Goal: Use online tool/utility: Utilize a website feature to perform a specific function

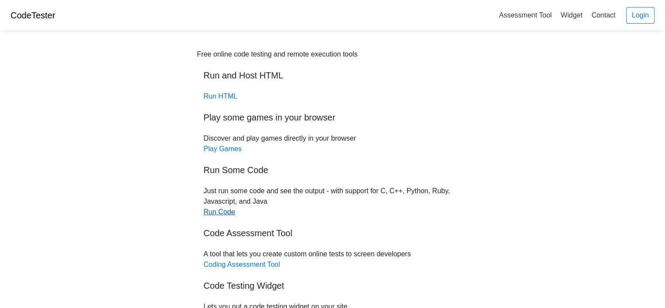
click at [222, 214] on link "Run Code" at bounding box center [219, 211] width 31 height 7
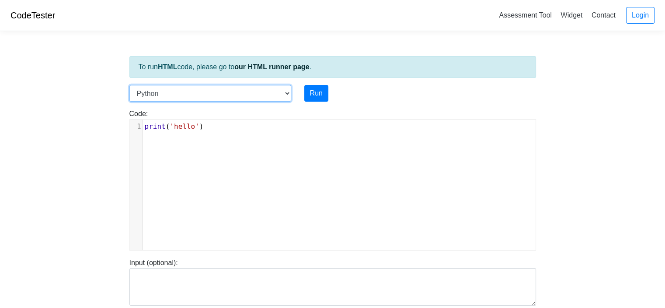
click at [287, 91] on select "C C++ Go Java Javascript Python Ruby" at bounding box center [210, 93] width 162 height 17
select select "c"
click at [129, 85] on select "C C++ Go Java Javascript Python Ruby" at bounding box center [210, 93] width 162 height 17
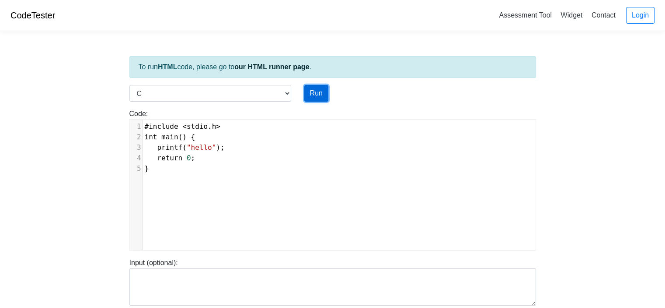
click at [314, 95] on button "Run" at bounding box center [316, 93] width 24 height 17
type input "[URL][DOMAIN_NAME]"
type textarea "Stdout: hello"
click at [313, 92] on button "Run" at bounding box center [316, 93] width 24 height 17
type input "[URL][DOMAIN_NAME]"
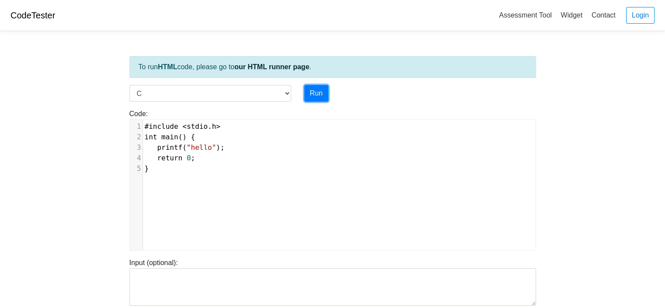
type textarea "Stdout: hello"
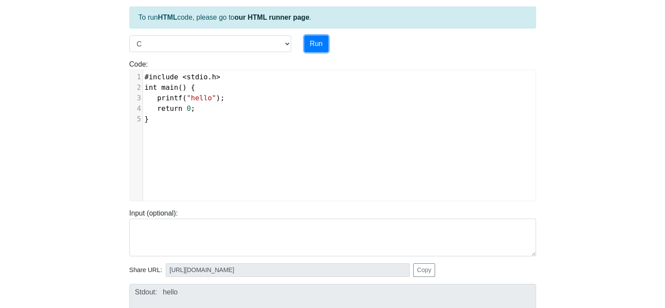
scroll to position [34, 0]
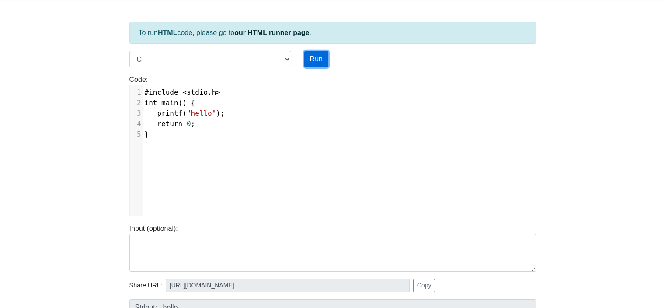
click at [315, 56] on button "Run" at bounding box center [316, 59] width 24 height 17
type input "[URL][DOMAIN_NAME]"
type textarea "Stdout: hello"
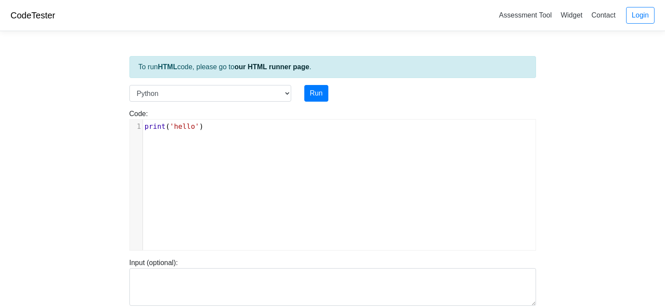
scroll to position [34, 0]
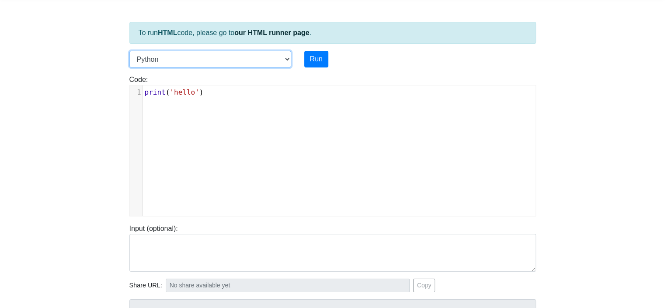
click at [286, 57] on select "C C++ Go Java Javascript Python Ruby" at bounding box center [210, 59] width 162 height 17
select select "c"
click at [129, 51] on select "C C++ Go Java Javascript Python Ruby" at bounding box center [210, 59] width 162 height 17
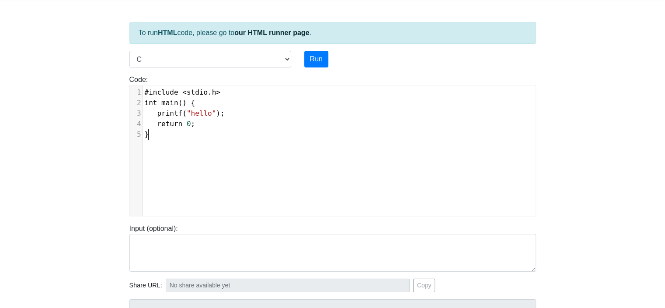
scroll to position [3, 0]
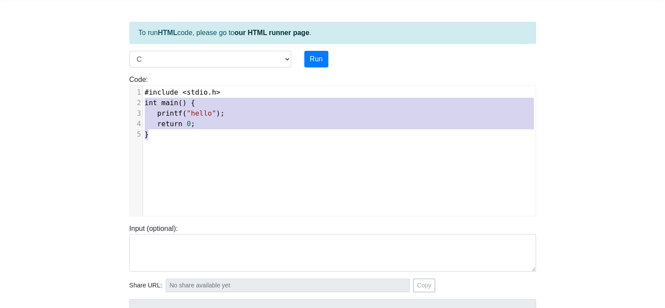
type textarea "#include <stdio.h> int main() { printf("hello"); return 0; }"
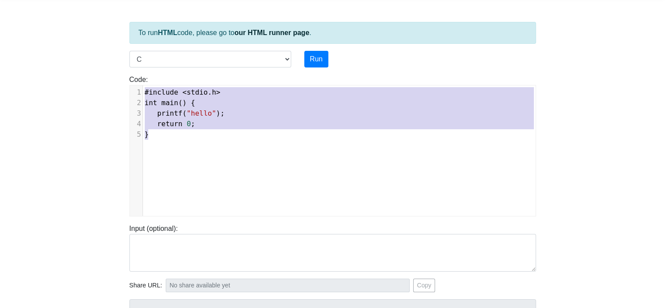
drag, startPoint x: 177, startPoint y: 138, endPoint x: 137, endPoint y: 92, distance: 60.2
click at [143, 92] on div "1 #include < stdio . h > 2 int main () { 3 printf ( "hello" ); 4 return 0 ; 5 }" at bounding box center [342, 113] width 399 height 52
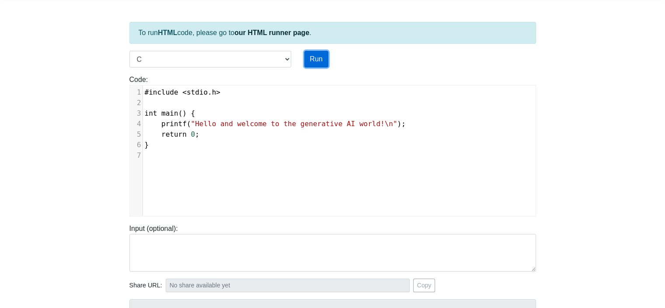
click at [312, 56] on button "Run" at bounding box center [316, 59] width 24 height 17
type input "[URL][DOMAIN_NAME]"
type textarea "Stdout: Hello and welcome to the generative AI world!"
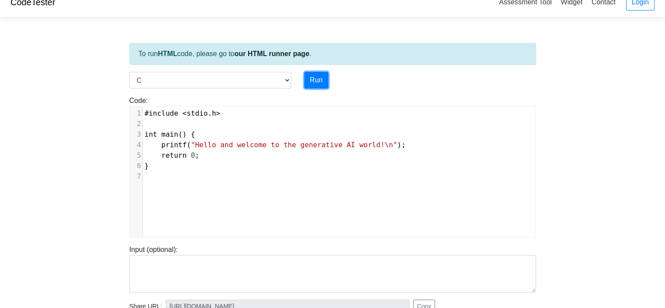
scroll to position [12, 0]
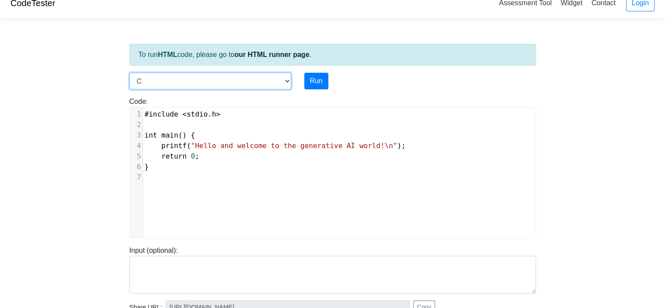
click at [289, 79] on select "C C++ Go Java Javascript Python Ruby" at bounding box center [210, 81] width 162 height 17
click at [290, 77] on select "C C++ Go Java Javascript Python Ruby" at bounding box center [210, 81] width 162 height 17
select select "javascript"
click at [129, 73] on select "C C++ Go Java Javascript Python Ruby" at bounding box center [210, 81] width 162 height 17
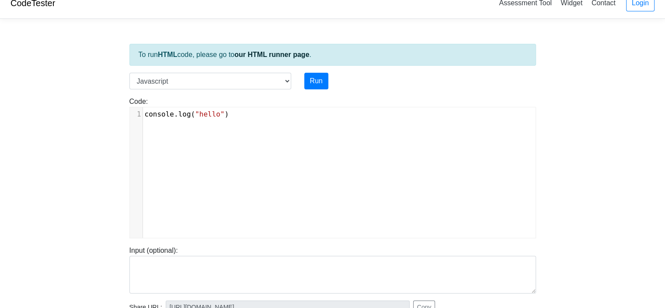
scroll to position [3, 0]
type textarea "console.log("hello")"
drag, startPoint x: 231, startPoint y: 112, endPoint x: 141, endPoint y: 118, distance: 89.9
click at [143, 118] on div "1 console . log ( "hello" )" at bounding box center [342, 114] width 399 height 10
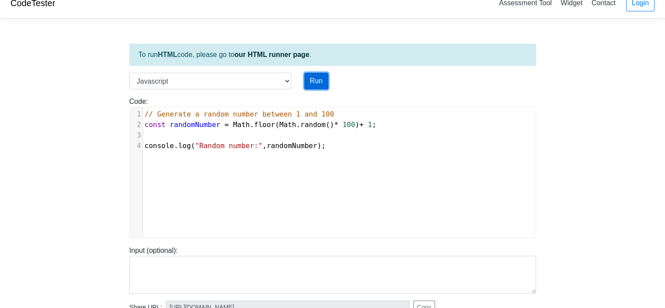
click at [313, 80] on button "Run" at bounding box center [316, 81] width 24 height 17
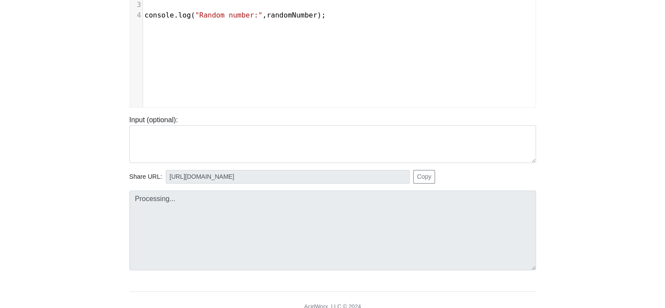
type input "https://codetester.io/runner?s=64zo8Lv7Wb"
type textarea "Stdout: Random number: 12"
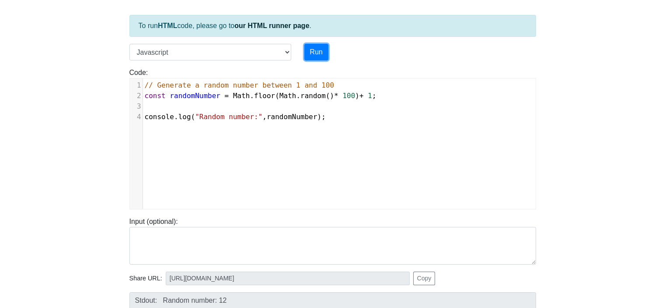
scroll to position [42, 0]
click at [315, 51] on button "Run" at bounding box center [316, 51] width 24 height 17
type input "https://codetester.io/runner?s=59zJdx2Alj"
type textarea "Stdout: Random number: 26"
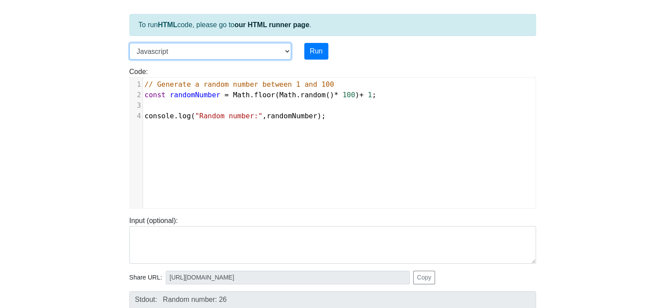
click at [287, 51] on select "C C++ Go Java Javascript Python Ruby" at bounding box center [210, 51] width 162 height 17
select select "python"
click at [129, 43] on select "C C++ Go Java Javascript Python Ruby" at bounding box center [210, 51] width 162 height 17
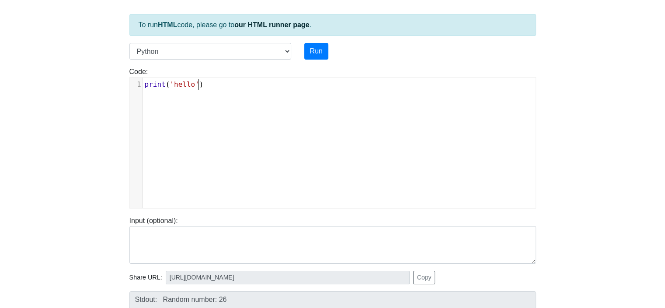
scroll to position [3, 0]
type textarea "print('hello')"
drag, startPoint x: 210, startPoint y: 85, endPoint x: 140, endPoint y: 84, distance: 70.0
click at [143, 84] on div "1 print ( 'hello' )" at bounding box center [342, 84] width 399 height 10
paste textarea
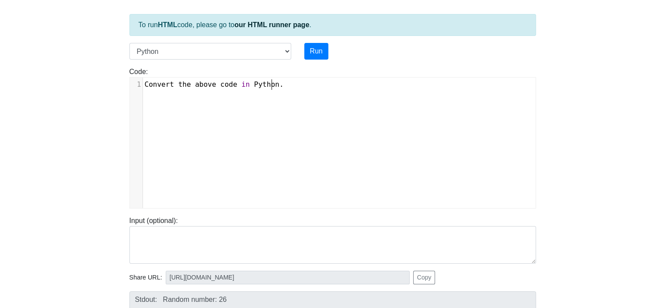
type textarea "n Python."
type textarea "Convert the above code in Python."
drag, startPoint x: 273, startPoint y: 86, endPoint x: 144, endPoint y: 85, distance: 129.1
click at [144, 85] on pre "Convert the above code in Python ." at bounding box center [342, 84] width 399 height 10
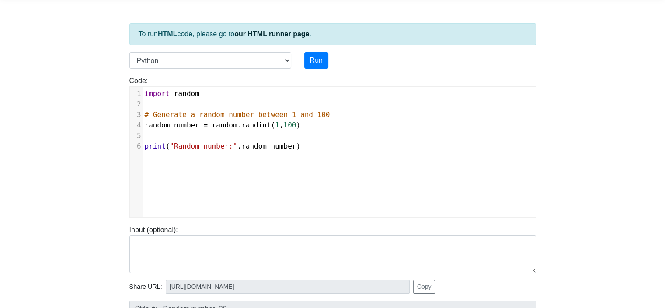
scroll to position [28, 0]
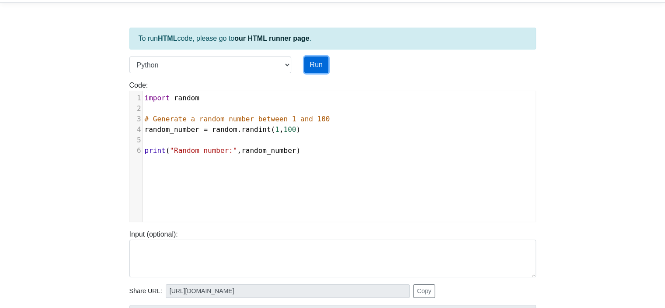
click at [313, 64] on button "Run" at bounding box center [316, 64] width 24 height 17
type input "https://codetester.io/runner?s=oQXdOE2rlR"
type textarea "Stdout: Random number: 82"
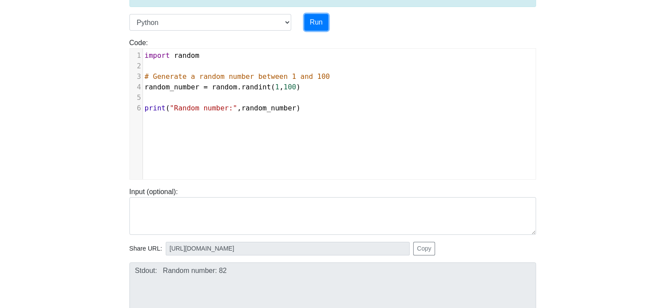
scroll to position [59, 0]
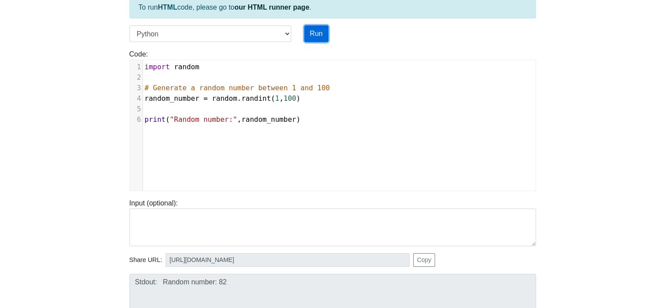
click at [316, 36] on button "Run" at bounding box center [316, 33] width 24 height 17
type input "https://codetester.io/runner?s=ZeX3BKo7lv"
type textarea "Stdout: Random number: 77"
